Goal: Navigation & Orientation: Find specific page/section

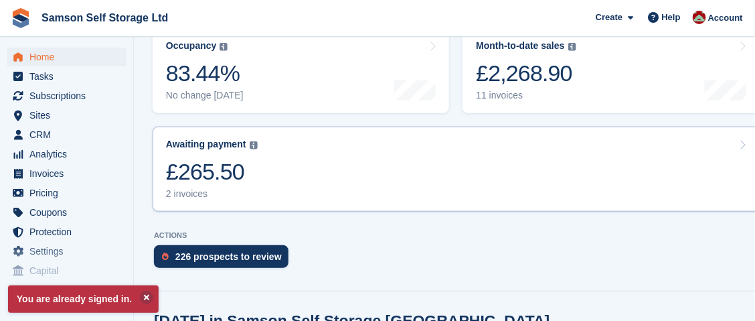
scroll to position [201, 0]
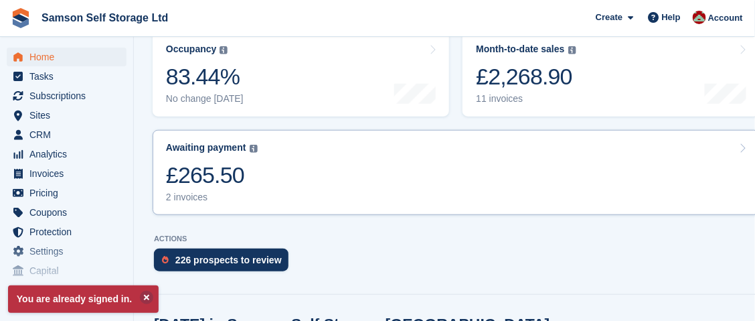
click at [226, 167] on div "£265.50" at bounding box center [212, 174] width 92 height 27
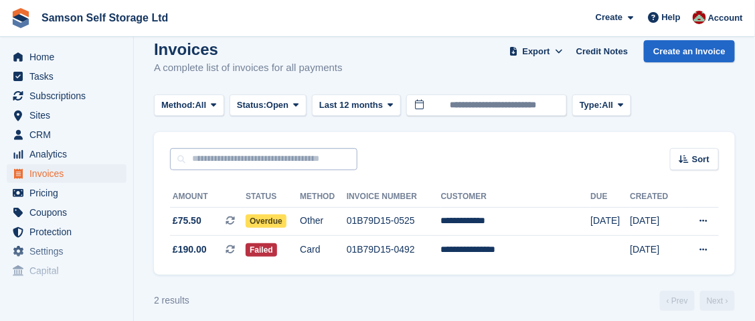
scroll to position [27, 0]
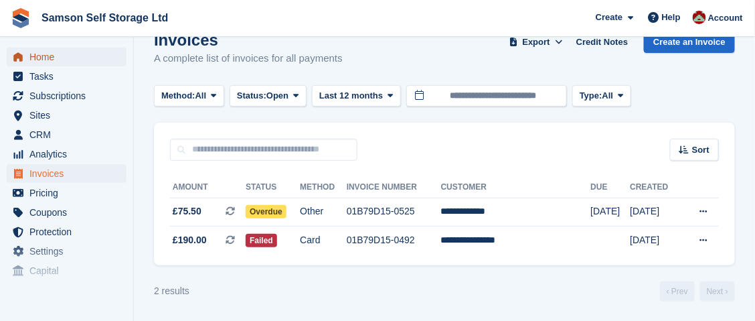
click at [45, 60] on span "Home" at bounding box center [69, 57] width 80 height 19
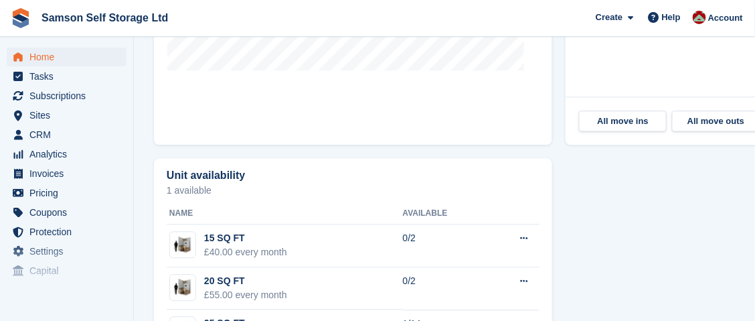
scroll to position [803, 0]
